Goal: Task Accomplishment & Management: Manage account settings

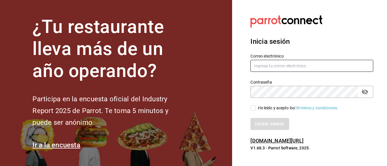
click at [293, 66] on input "text" at bounding box center [311, 66] width 123 height 12
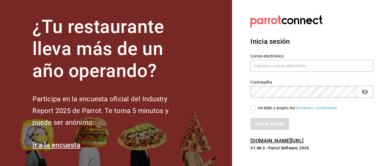
click at [193, 128] on section "¿Tu restaurante lleva más de un año operando? Participa en la encuesta oficial …" at bounding box center [116, 83] width 232 height 166
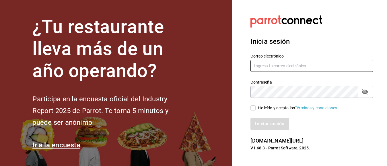
click at [283, 67] on input "text" at bounding box center [311, 66] width 123 height 12
type input "FACTURACIONBEEFIRAPUATO@GMAIL.COM"
drag, startPoint x: 335, startPoint y: 66, endPoint x: 247, endPoint y: 64, distance: 88.3
click at [247, 64] on div "Correo electrónico FACTURACIONBEEFIRAPUATO@GMAIL.COM" at bounding box center [308, 60] width 130 height 26
click at [342, 63] on input "FACTURACIONBEEFIRAPUATO@GMAIL.COM" at bounding box center [311, 66] width 123 height 12
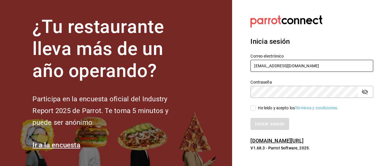
drag, startPoint x: 340, startPoint y: 64, endPoint x: 233, endPoint y: 76, distance: 107.8
click at [233, 76] on section "Datos incorrectos. Verifica que tu Correo o Contraseña estén bien escritos. Ini…" at bounding box center [309, 83] width 155 height 166
type input "facturacionbeefirapuato@gmail.com"
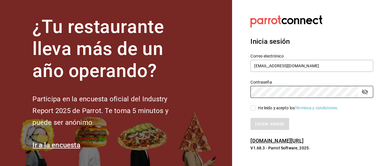
click at [252, 110] on input "He leído y acepto los Términos y condiciones." at bounding box center [252, 107] width 5 height 5
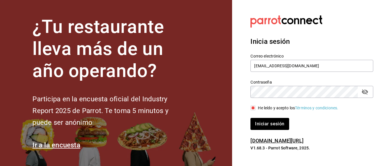
click at [253, 108] on input "He leído y acepto los Términos y condiciones." at bounding box center [252, 107] width 5 height 5
click at [267, 122] on div "Iniciar sesión" at bounding box center [311, 124] width 123 height 12
click at [252, 107] on input "He leído y acepto los Términos y condiciones." at bounding box center [252, 107] width 5 height 5
checkbox input "true"
click at [259, 124] on button "Iniciar sesión" at bounding box center [269, 124] width 39 height 12
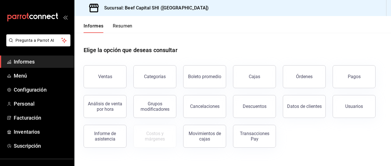
scroll to position [50, 0]
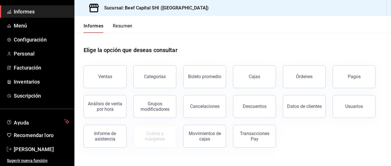
click at [23, 15] on font "Informes" at bounding box center [24, 12] width 21 height 6
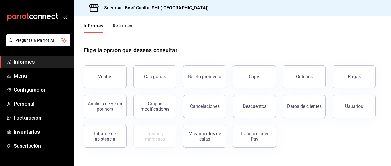
click at [117, 26] on font "Resumen" at bounding box center [123, 25] width 20 height 5
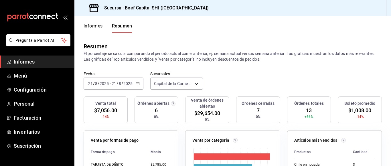
click at [96, 25] on font "Informes" at bounding box center [93, 25] width 19 height 5
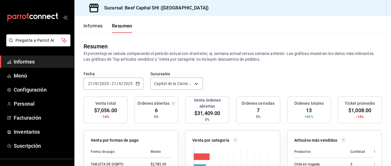
click at [94, 23] on font "Informes" at bounding box center [93, 25] width 19 height 5
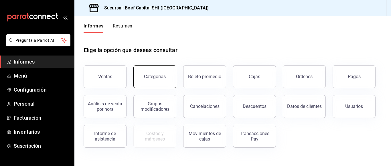
click at [156, 72] on button "Categorías" at bounding box center [155, 76] width 43 height 23
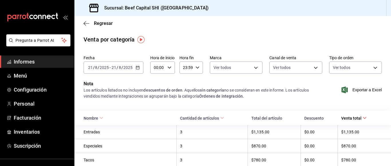
click at [156, 72] on input "00:00" at bounding box center [157, 67] width 15 height 11
